Goal: Transaction & Acquisition: Purchase product/service

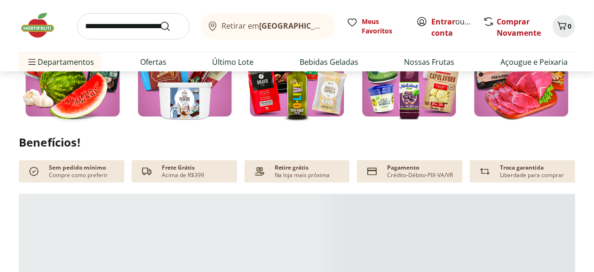
scroll to position [423, 0]
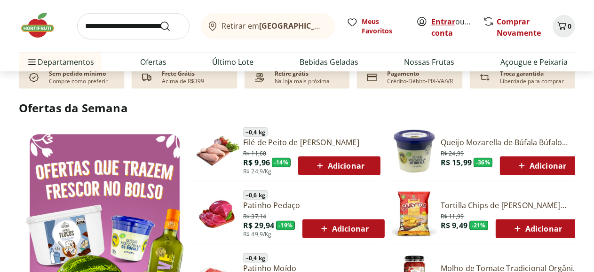
click at [442, 21] on link "Entrar" at bounding box center [443, 21] width 24 height 10
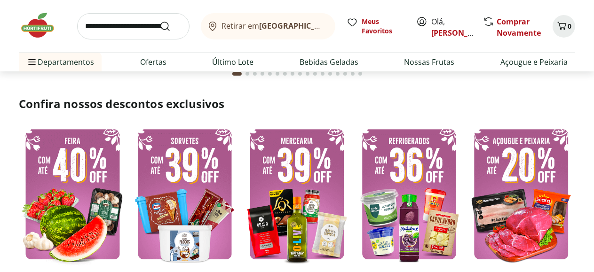
scroll to position [282, 0]
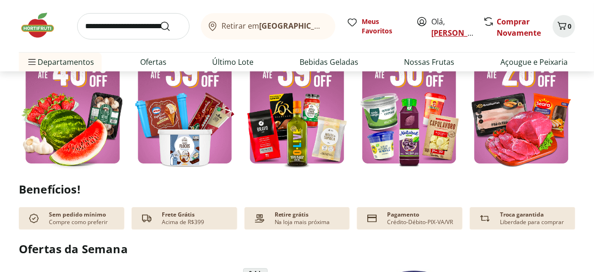
click at [447, 33] on link "Marcelo" at bounding box center [461, 33] width 61 height 10
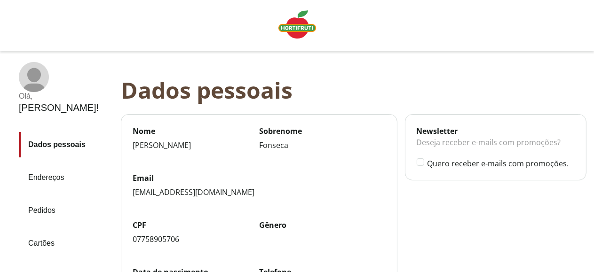
click at [45, 198] on link "Pedidos" at bounding box center [66, 210] width 95 height 25
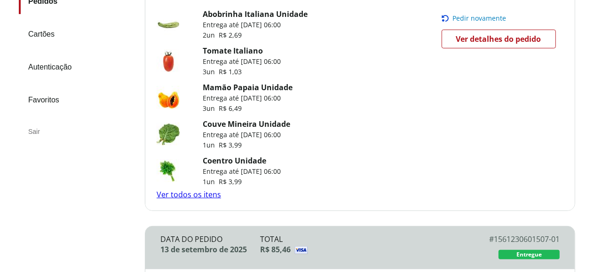
scroll to position [235, 0]
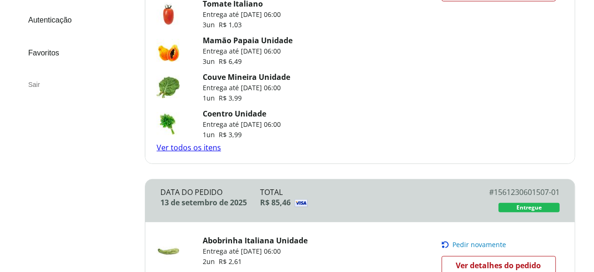
click at [213, 153] on link "Ver todos os itens" at bounding box center [189, 147] width 64 height 10
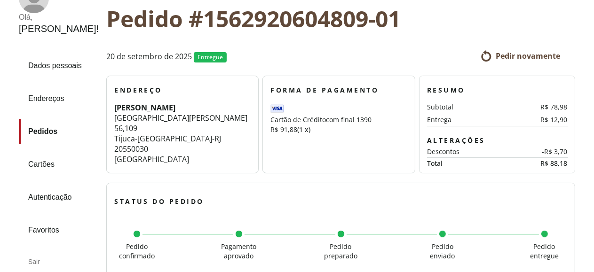
scroll to position [64, 0]
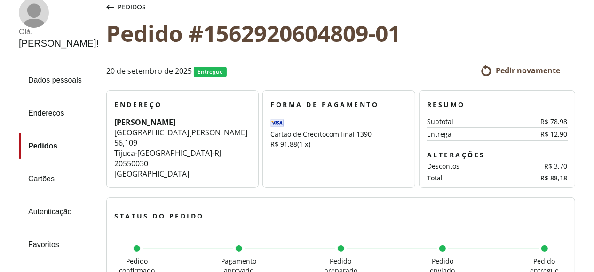
click at [518, 76] on span "Pedir novamente" at bounding box center [528, 70] width 64 height 10
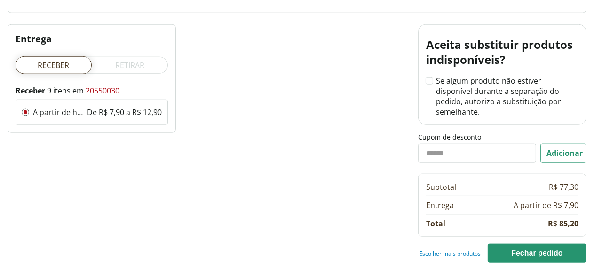
scroll to position [793, 0]
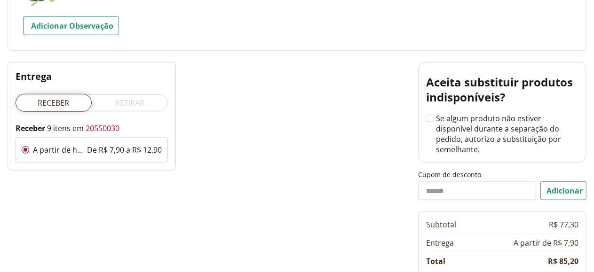
click at [129, 151] on div "De R$ 7,90 a R$ 12,90" at bounding box center [124, 150] width 75 height 10
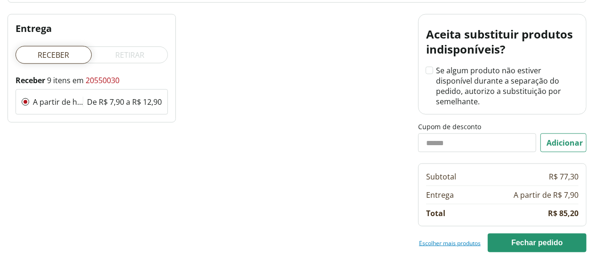
scroll to position [847, 0]
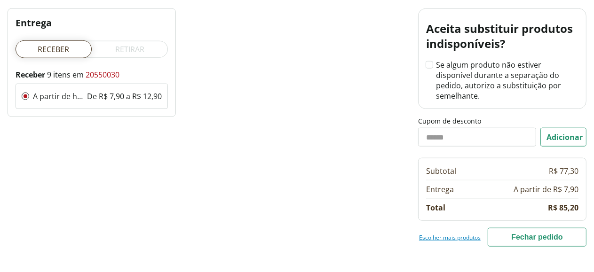
click at [525, 228] on button "Fechar pedido" at bounding box center [537, 237] width 99 height 19
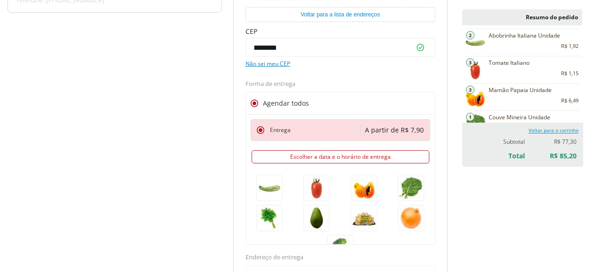
scroll to position [166, 0]
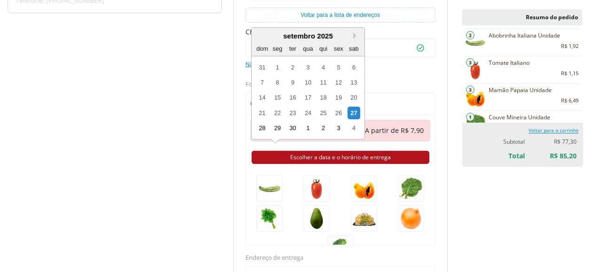
click at [337, 155] on button "Escolher a data e o horário de entrega" at bounding box center [341, 157] width 178 height 13
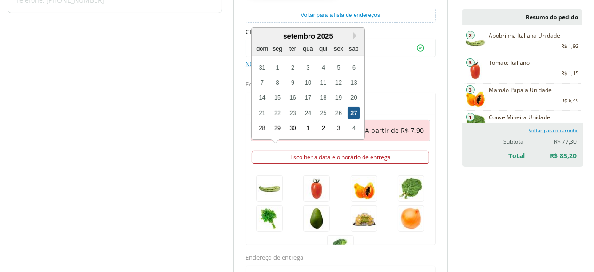
click at [355, 110] on div "27" at bounding box center [354, 113] width 13 height 13
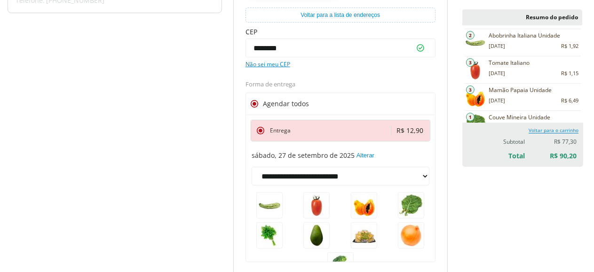
click at [211, 197] on div "**********" at bounding box center [228, 217] width 440 height 556
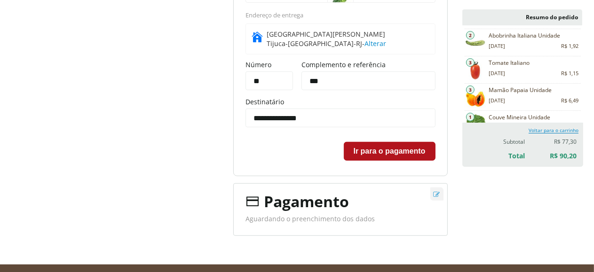
scroll to position [448, 0]
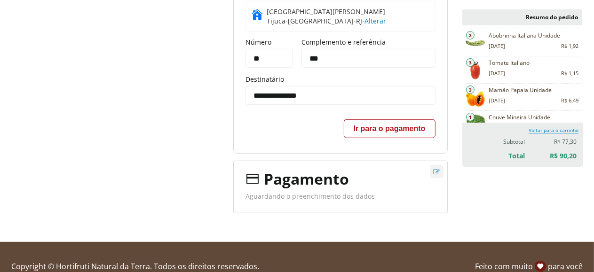
click at [387, 127] on button "Ir para o pagamento" at bounding box center [390, 128] width 92 height 19
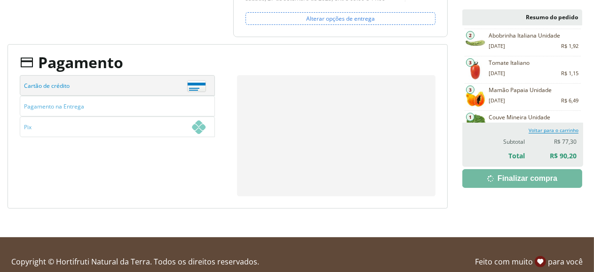
scroll to position [198, 0]
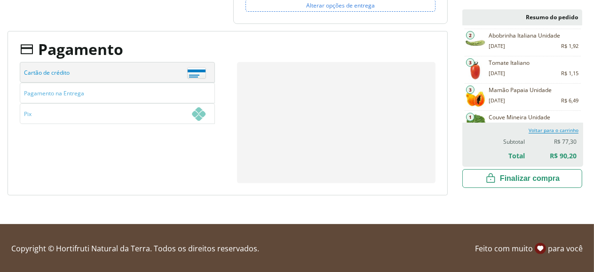
click at [530, 175] on span "Finalizar compra" at bounding box center [530, 178] width 60 height 9
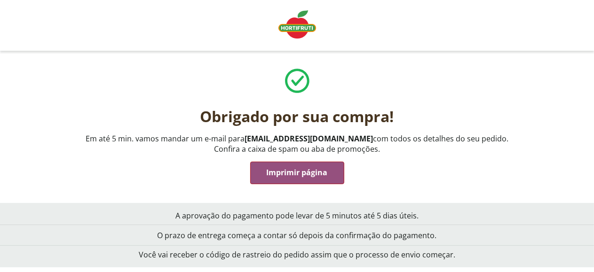
click at [314, 165] on button "Imprimir página" at bounding box center [297, 173] width 94 height 23
